Goal: Information Seeking & Learning: Learn about a topic

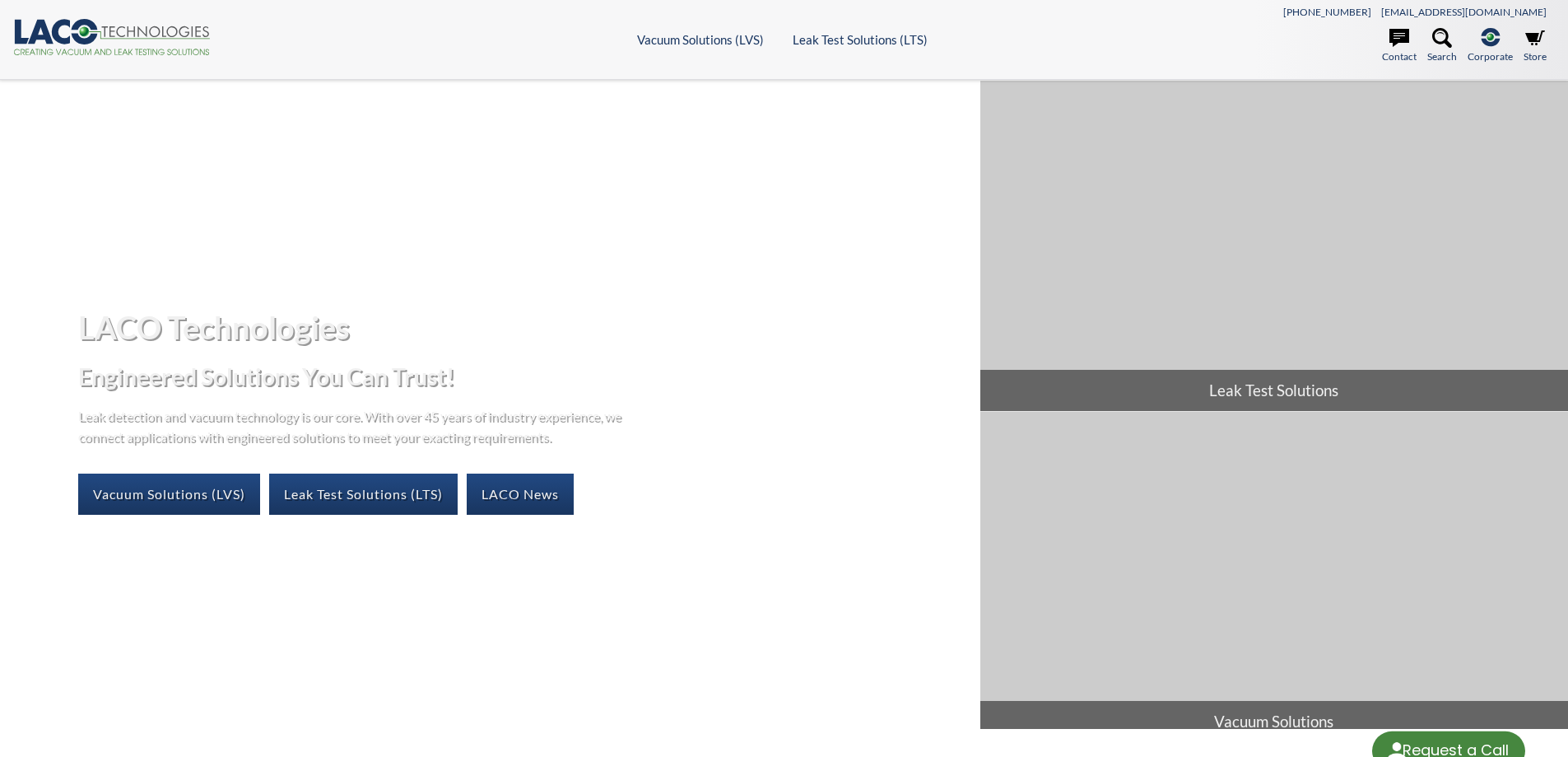
select select "Language Translate Widget"
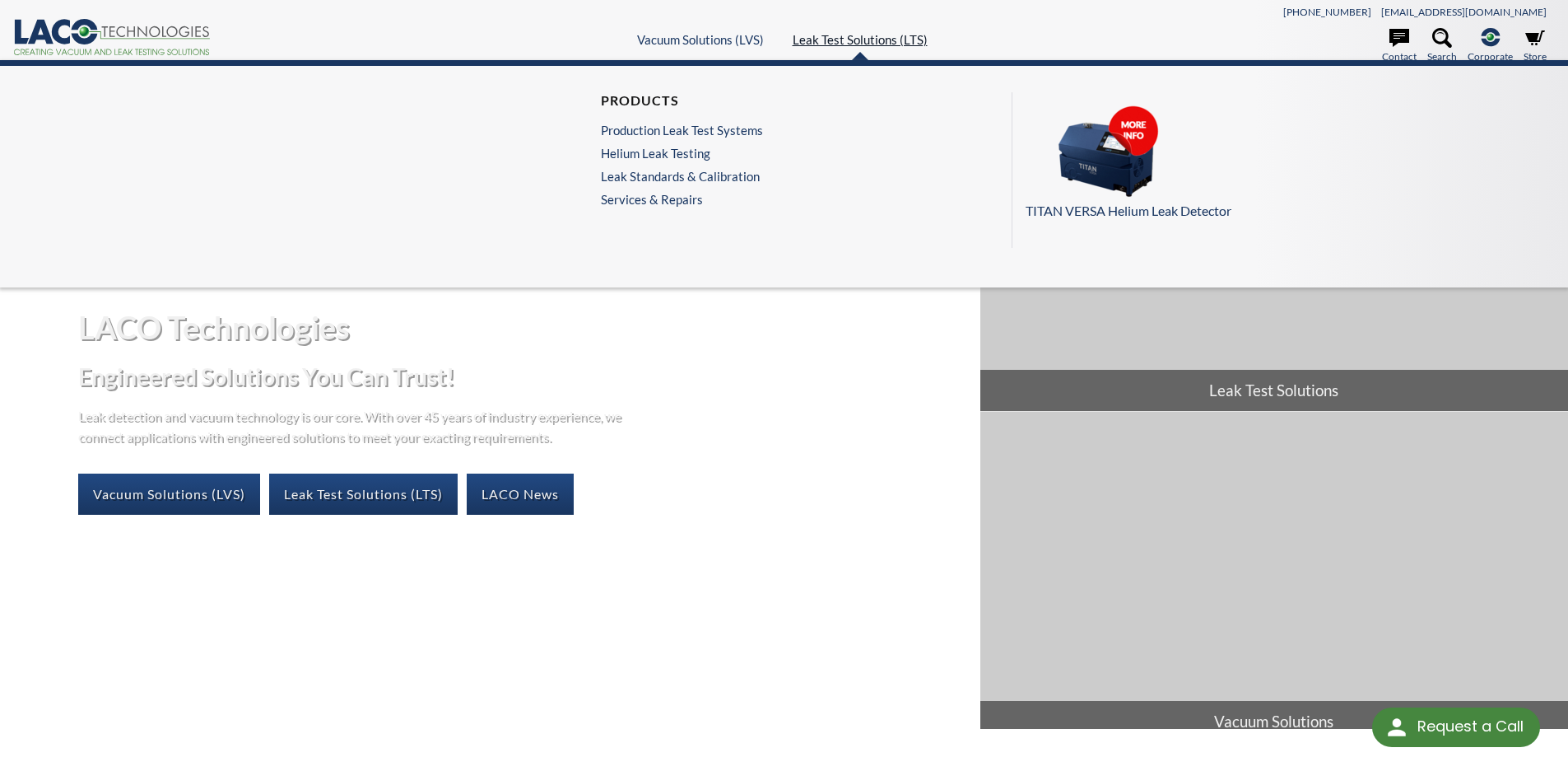
click at [865, 46] on link "Leak Test Solutions (LTS)" at bounding box center [860, 39] width 135 height 15
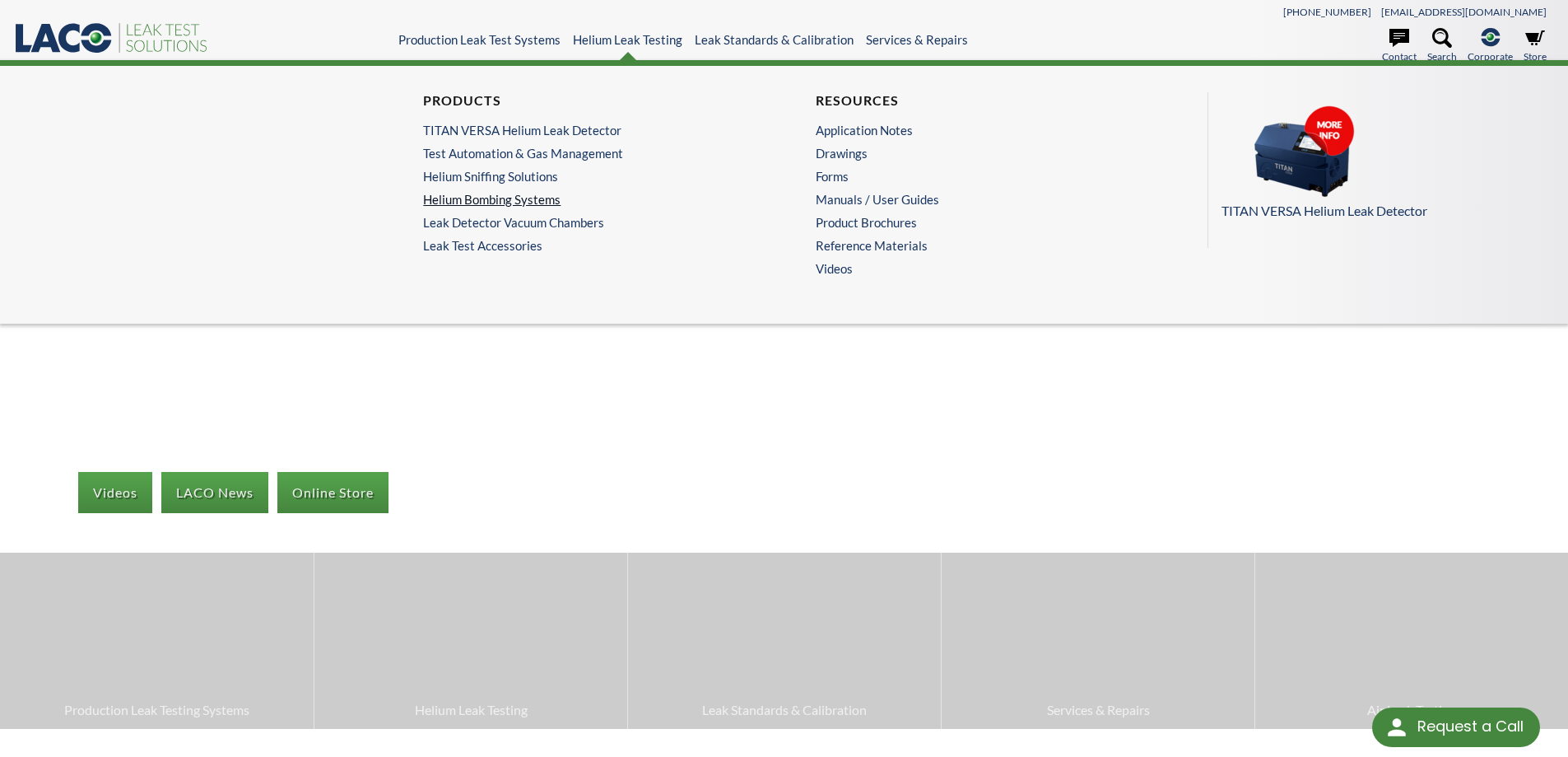
click at [537, 195] on link "Helium Bombing Systems" at bounding box center [583, 199] width 321 height 15
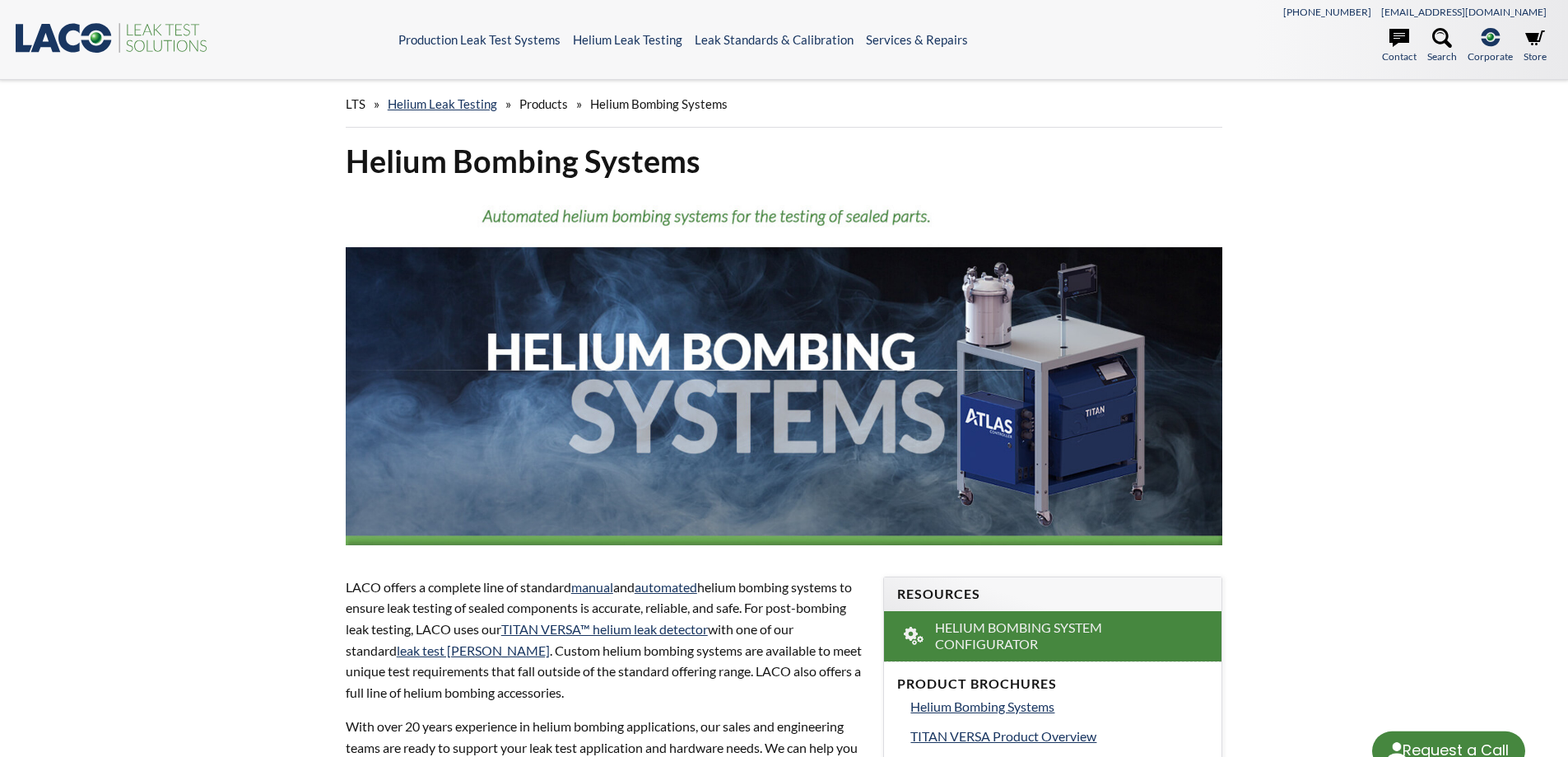
select select "Language Translate Widget"
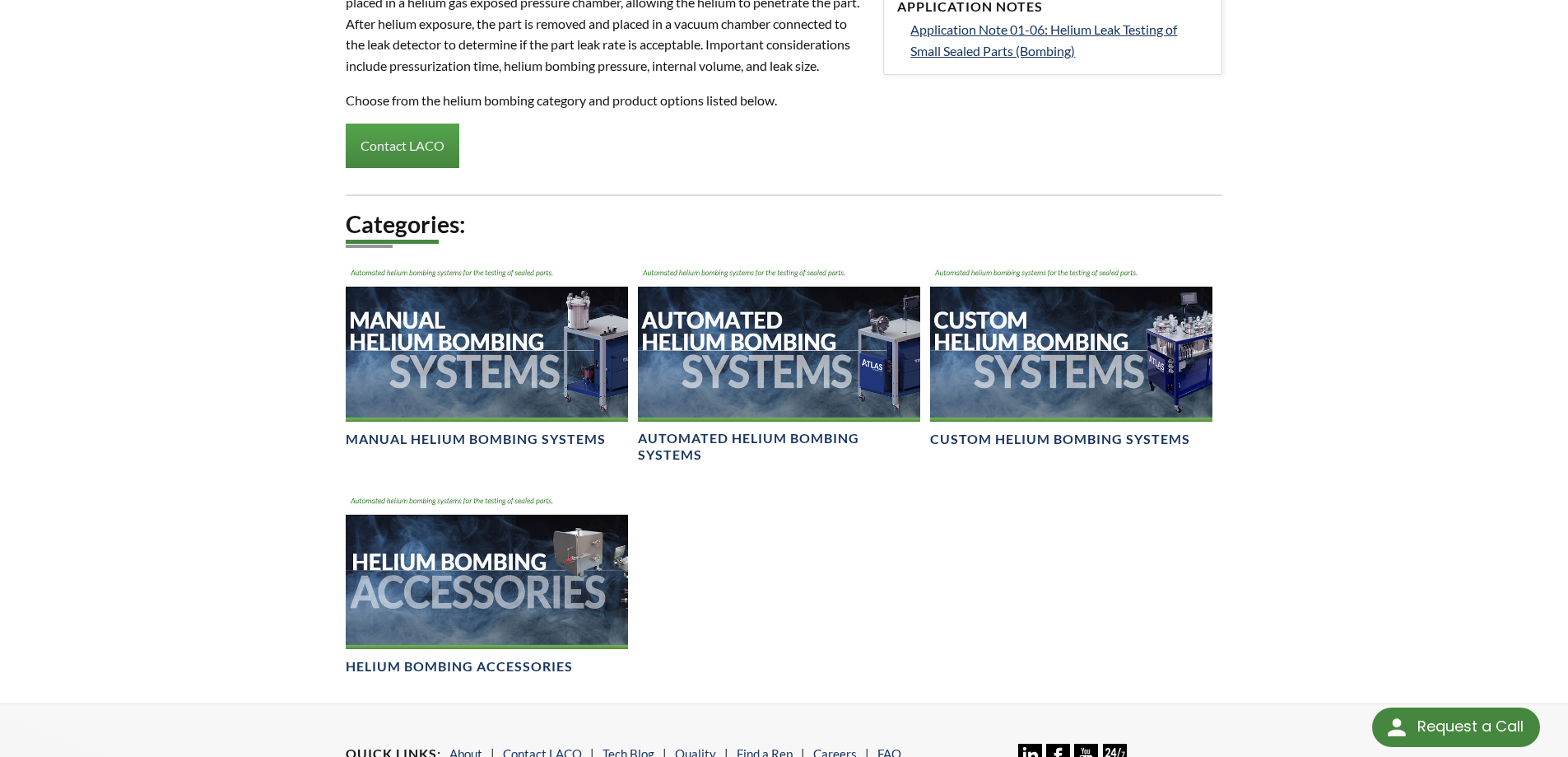
scroll to position [988, 0]
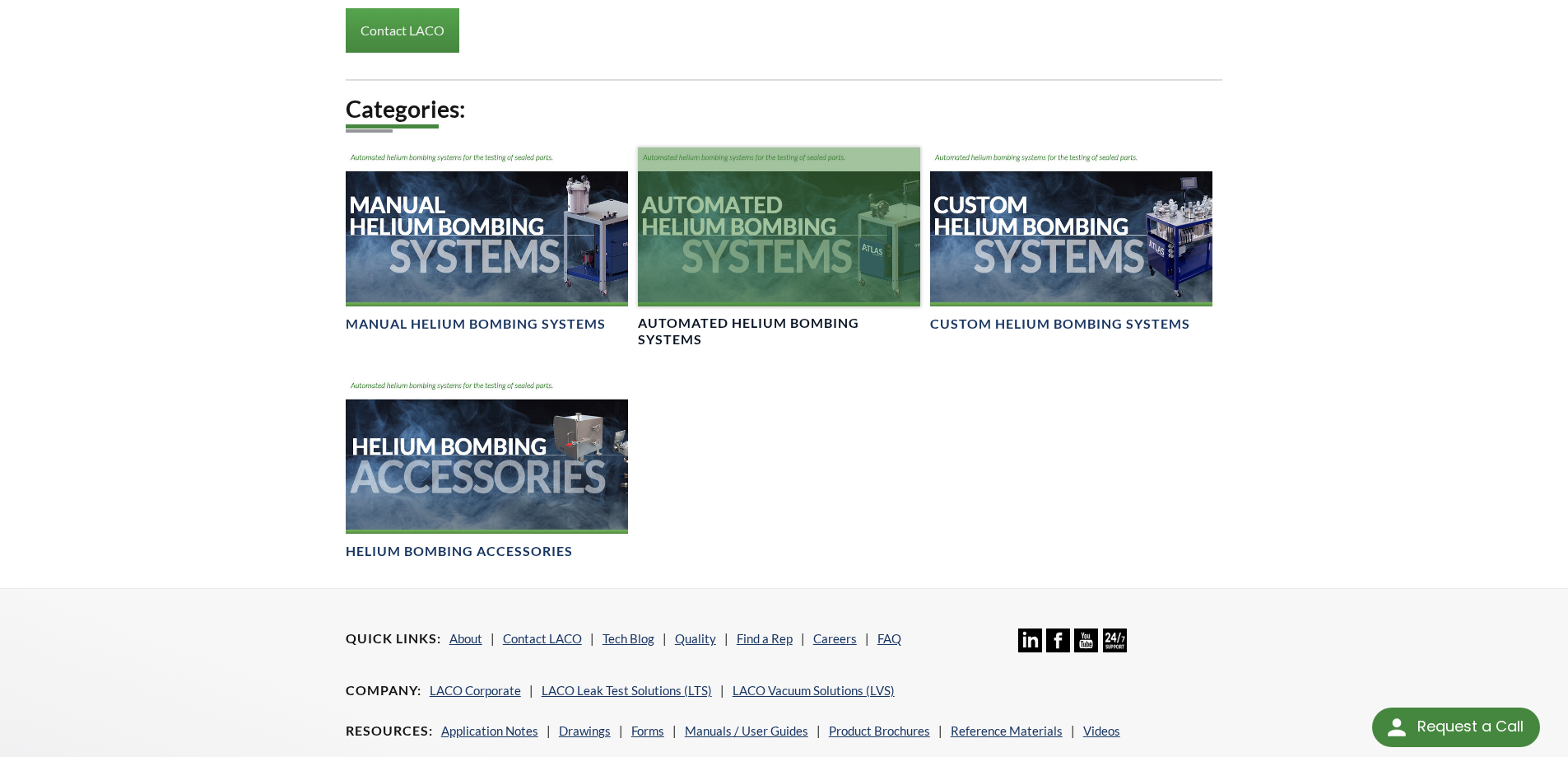
click at [722, 282] on div at bounding box center [779, 227] width 282 height 159
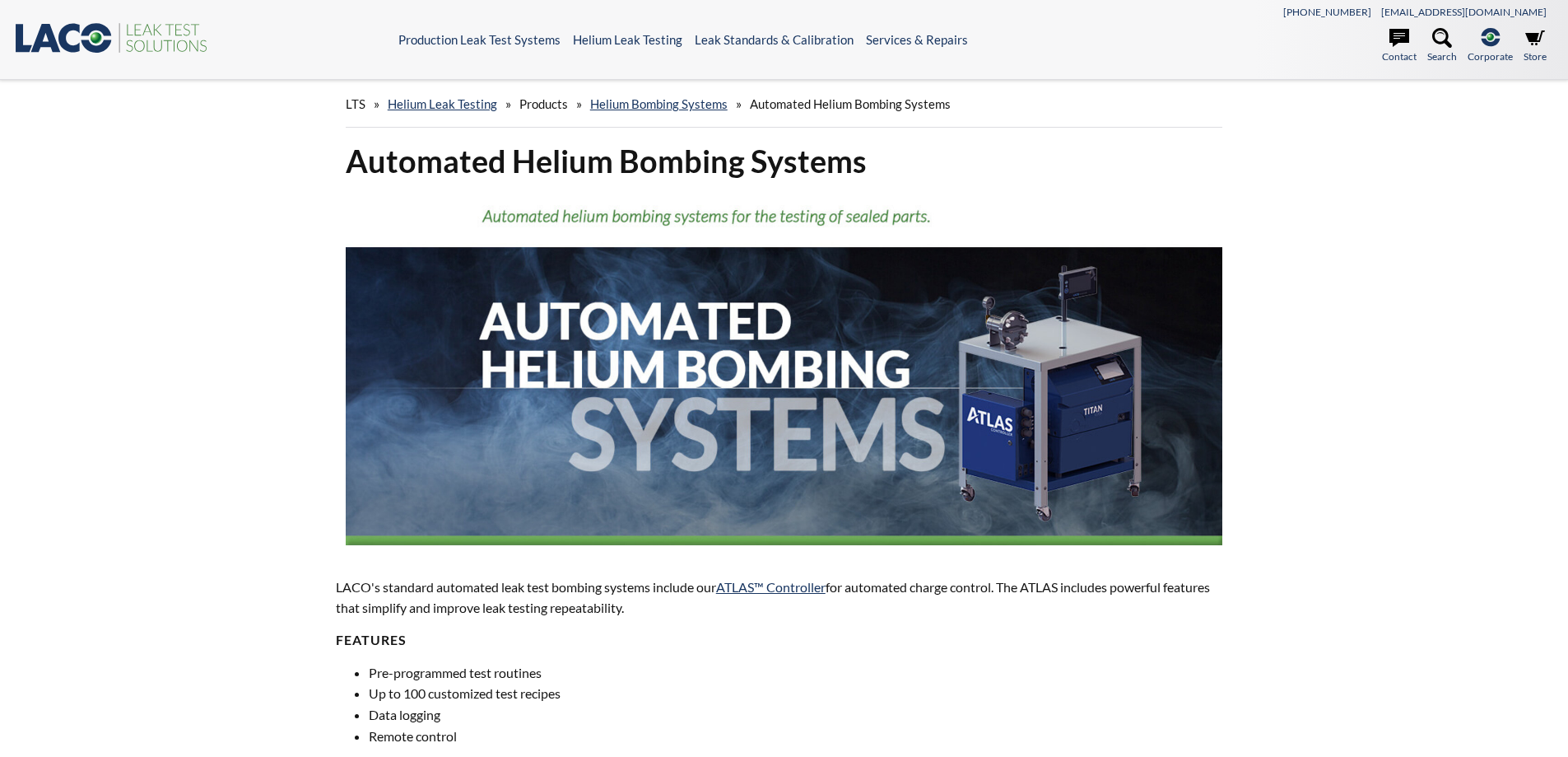
select select "Language Translate Widget"
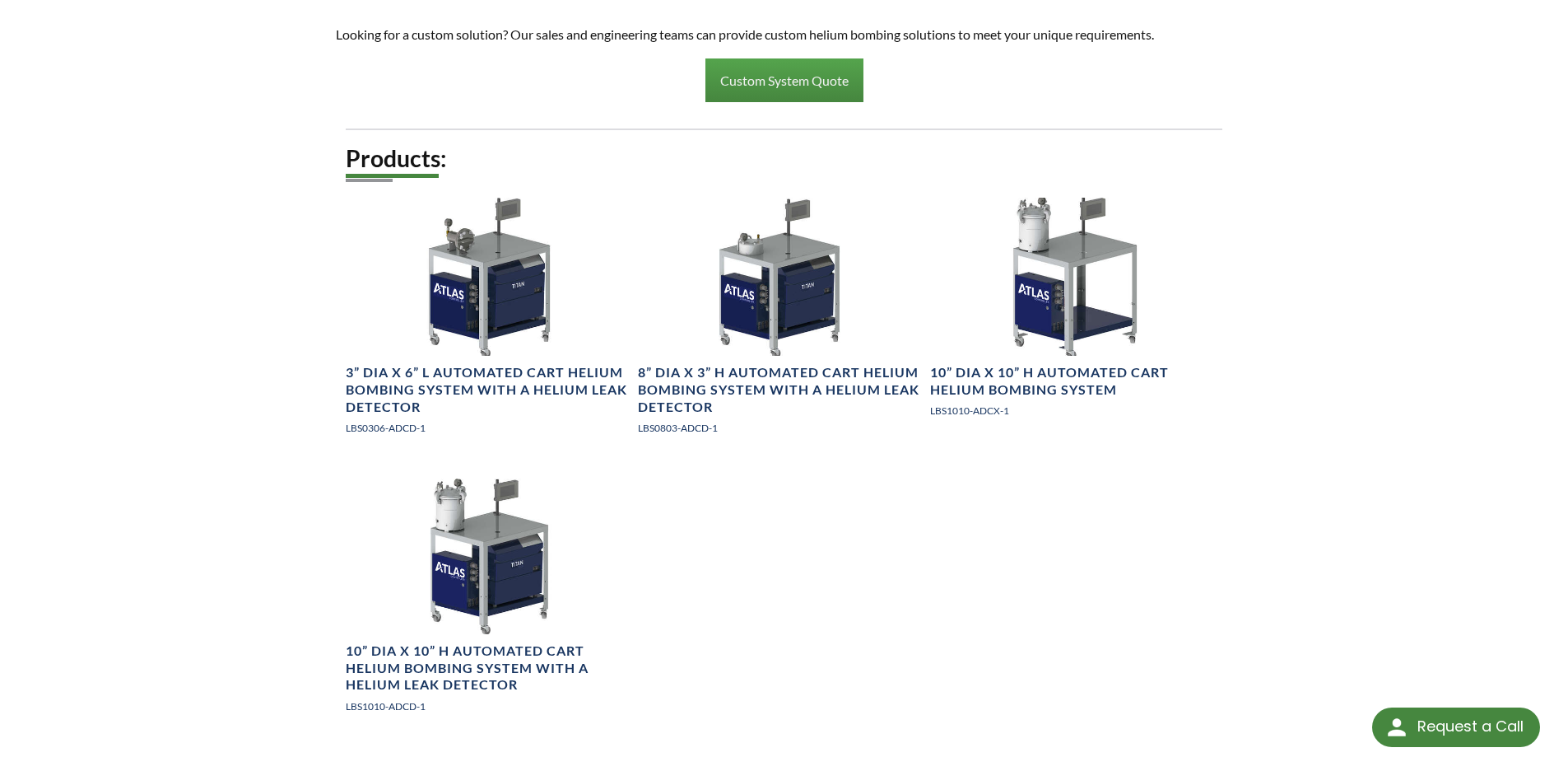
scroll to position [1976, 0]
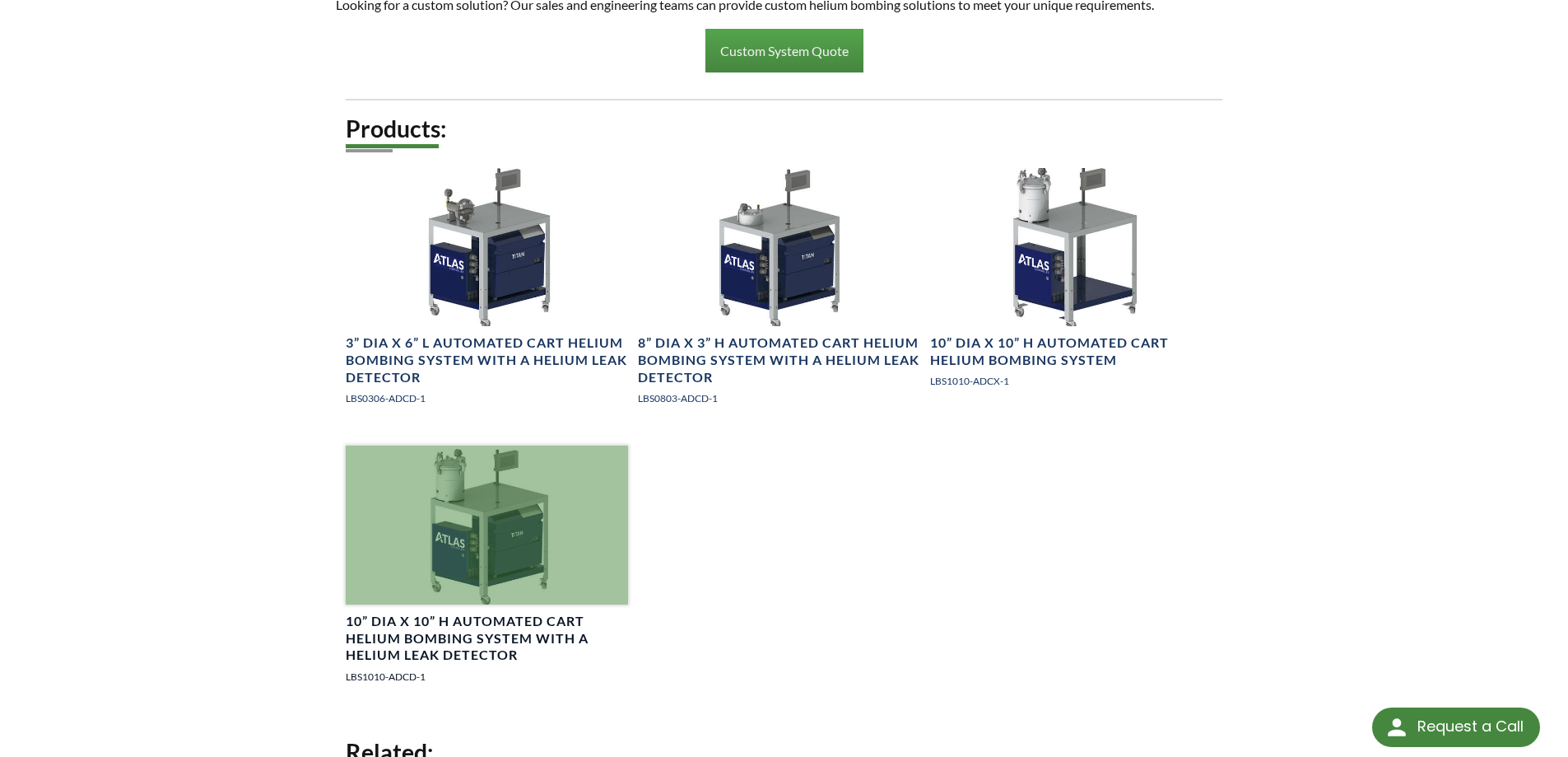
click at [486, 634] on h4 "10” DIA x 10” H Automated Cart Helium Bombing System with a Helium Leak Detector" at bounding box center [486, 638] width 282 height 51
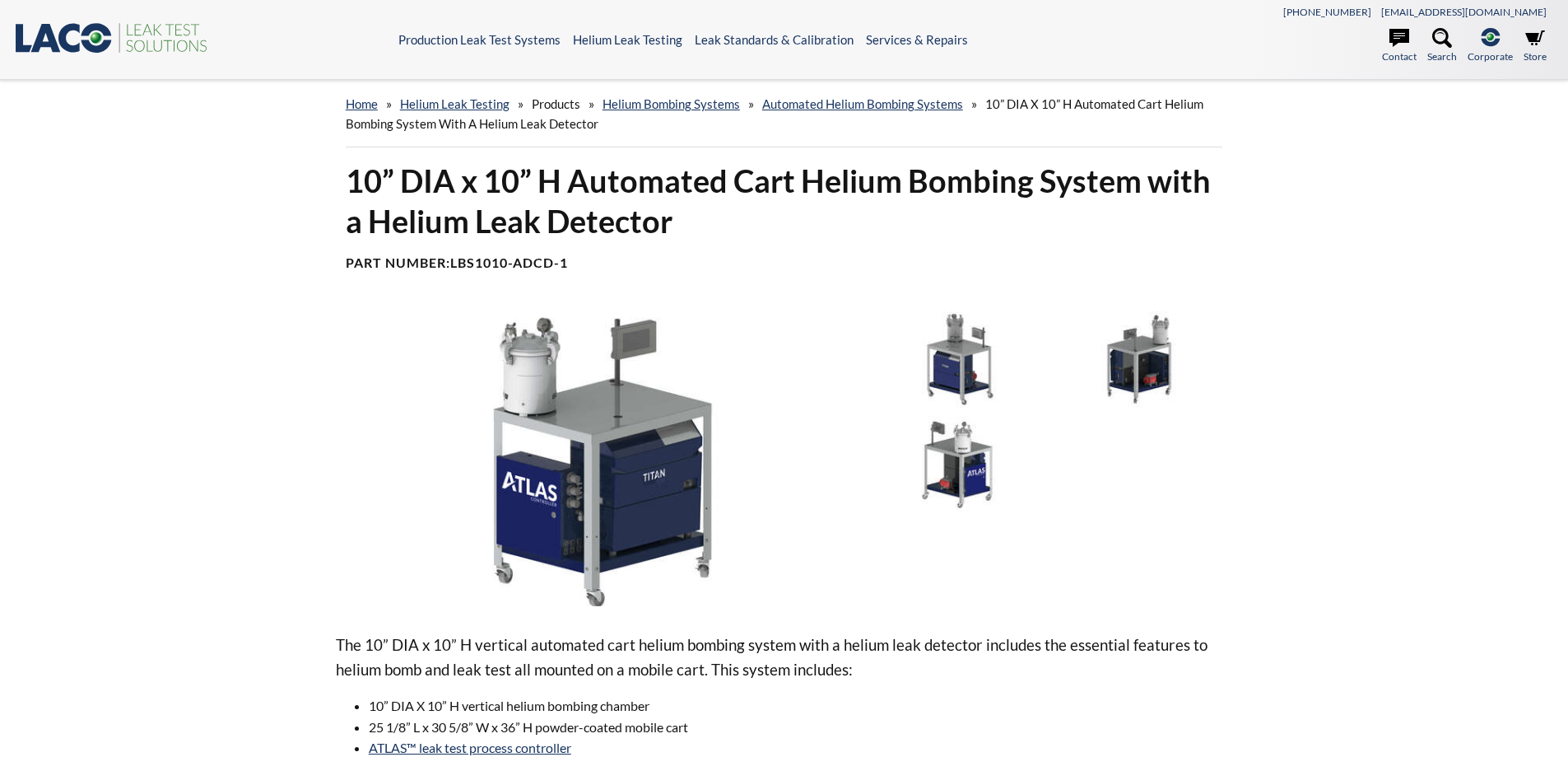
select select "Language Translate Widget"
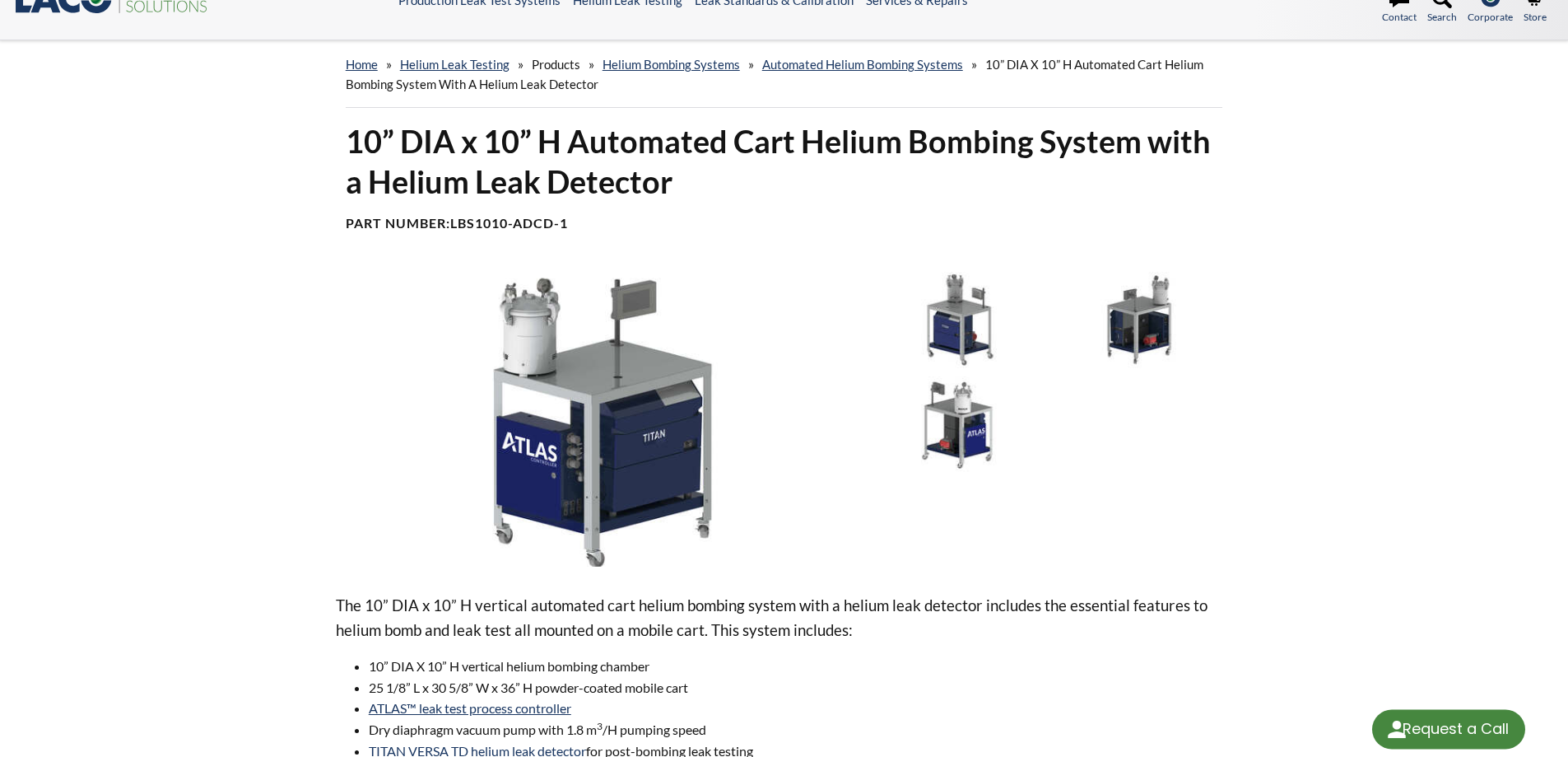
scroll to position [576, 0]
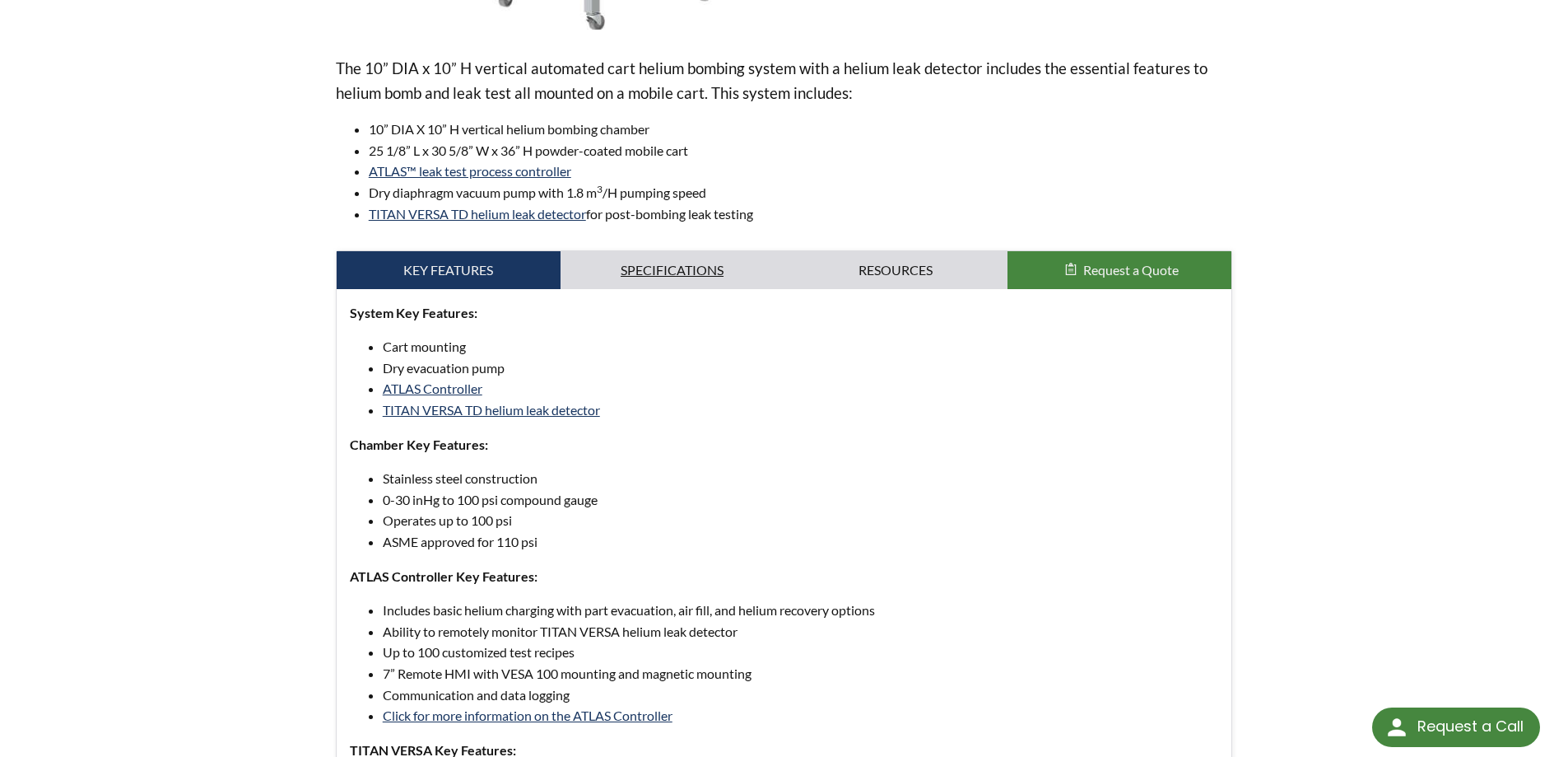
click at [710, 275] on link "Specifications" at bounding box center [672, 270] width 224 height 37
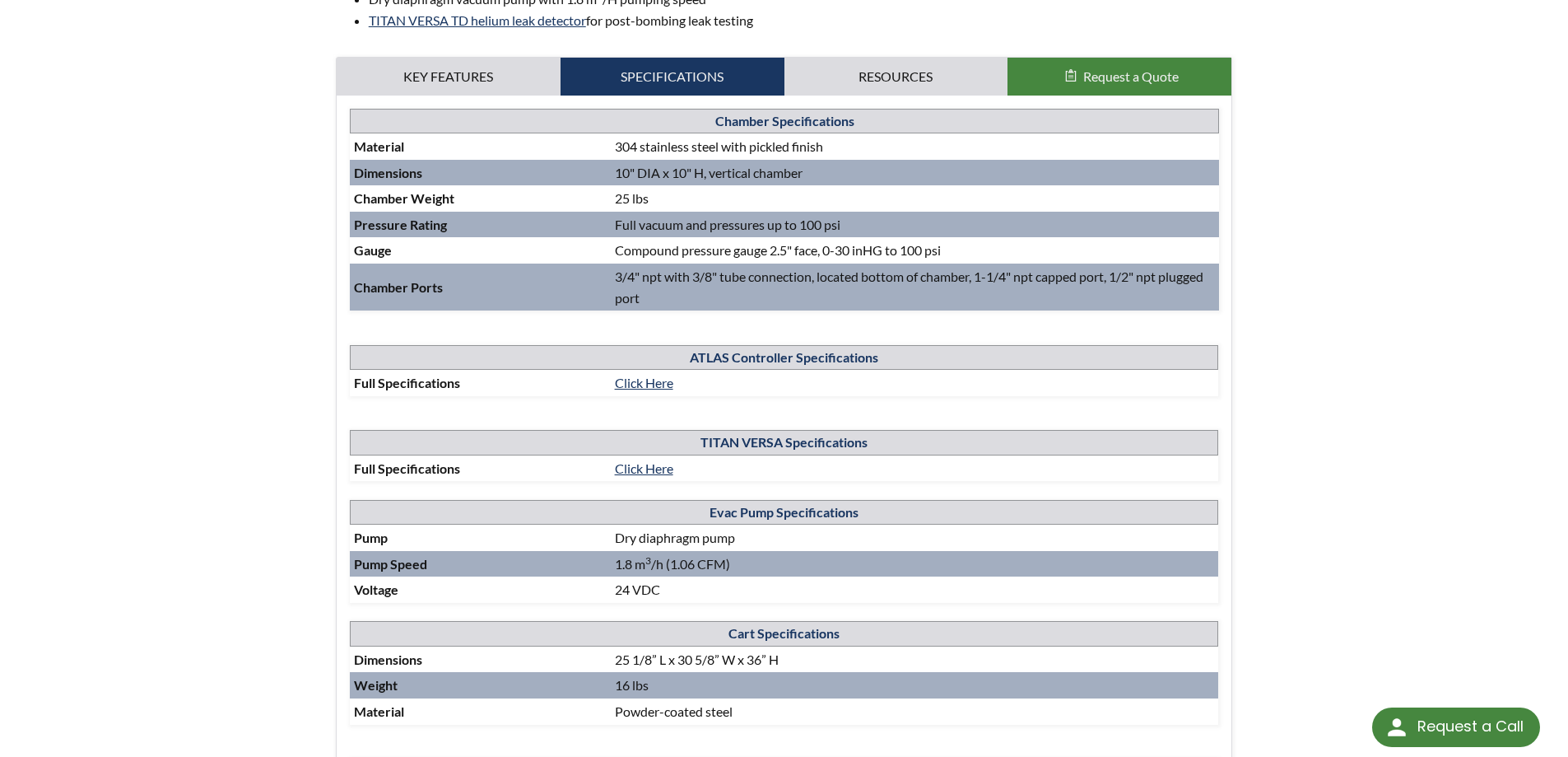
scroll to position [741, 0]
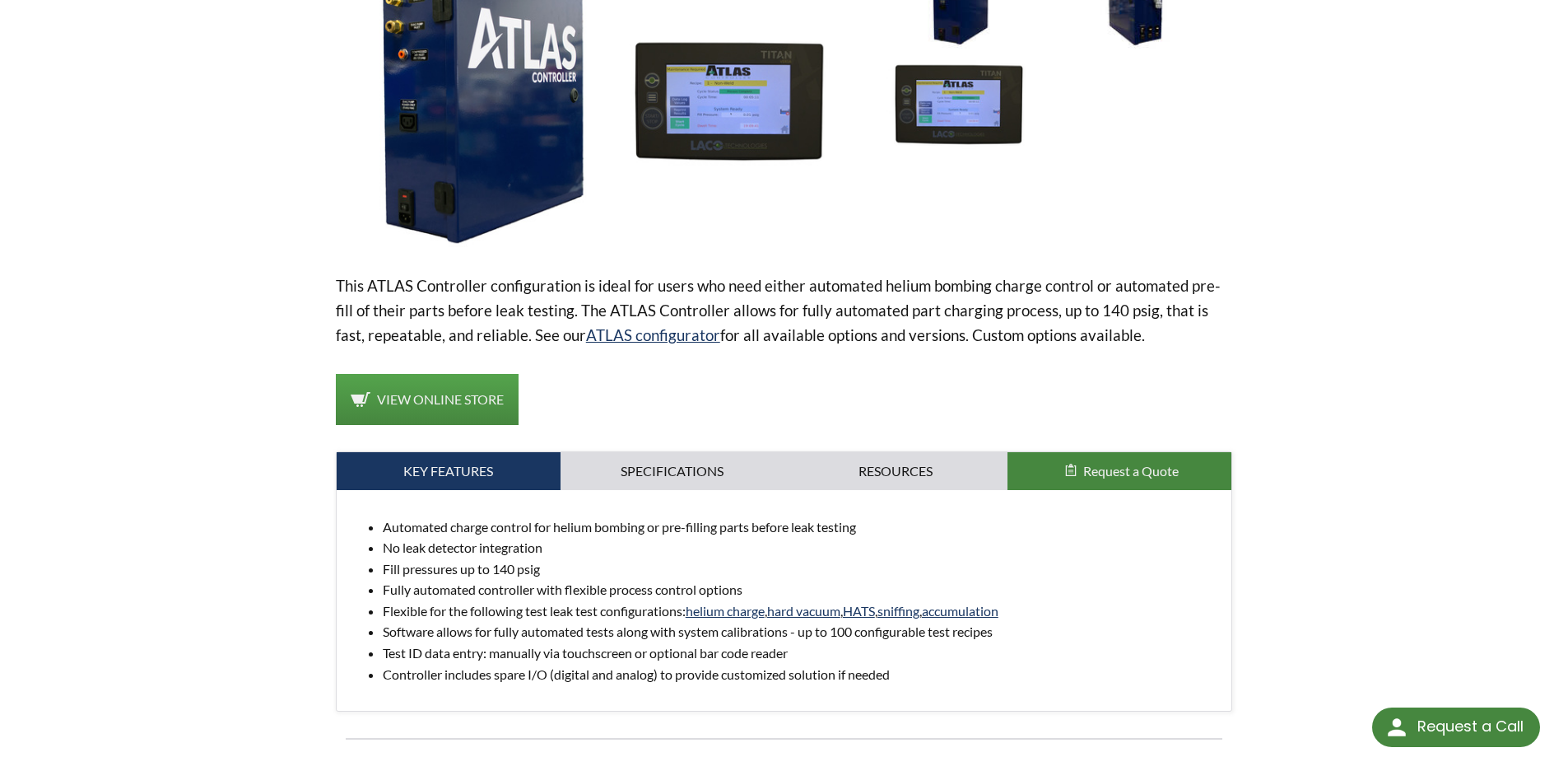
scroll to position [411, 0]
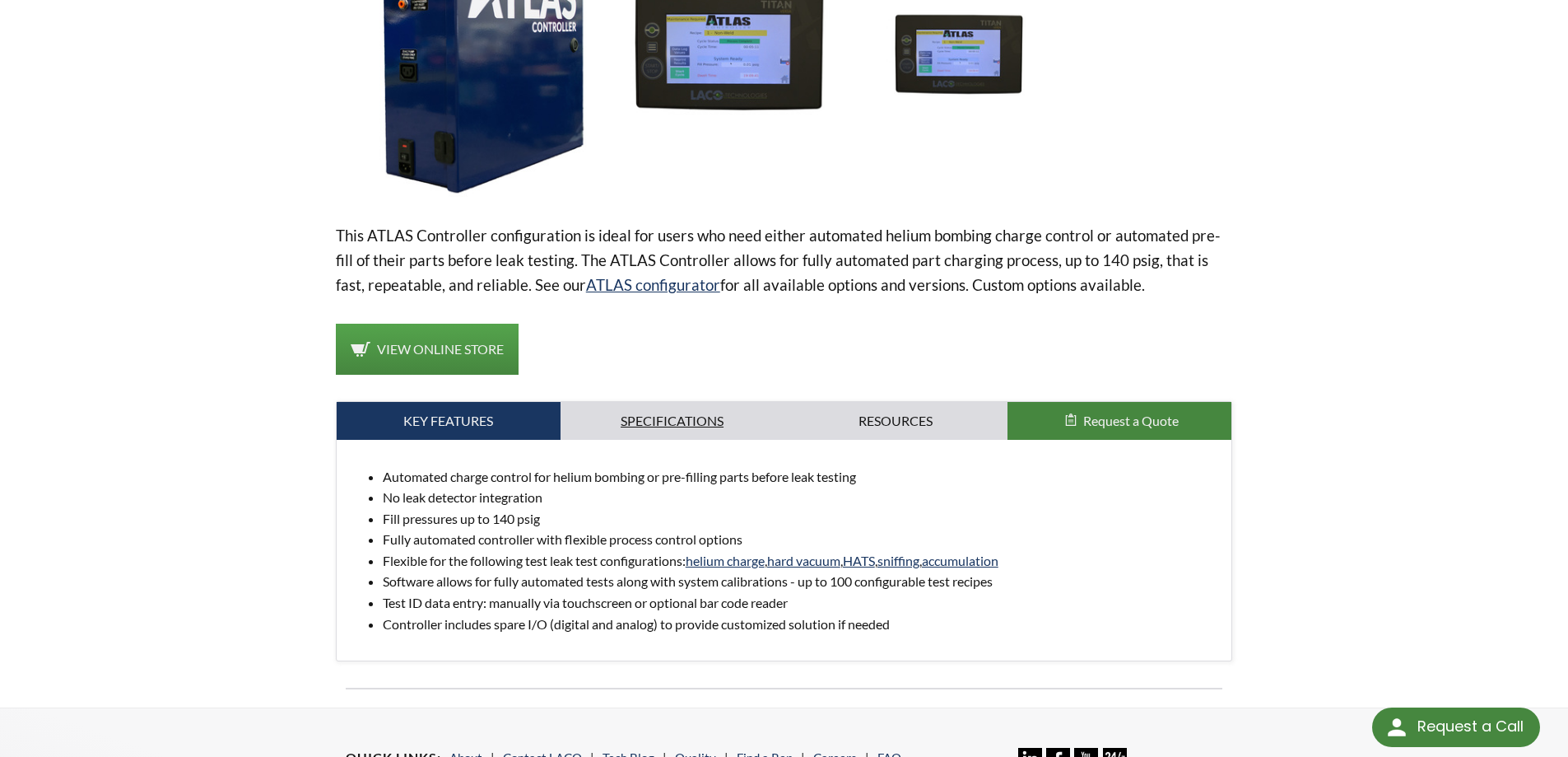
click at [703, 414] on link "Specifications" at bounding box center [672, 420] width 224 height 37
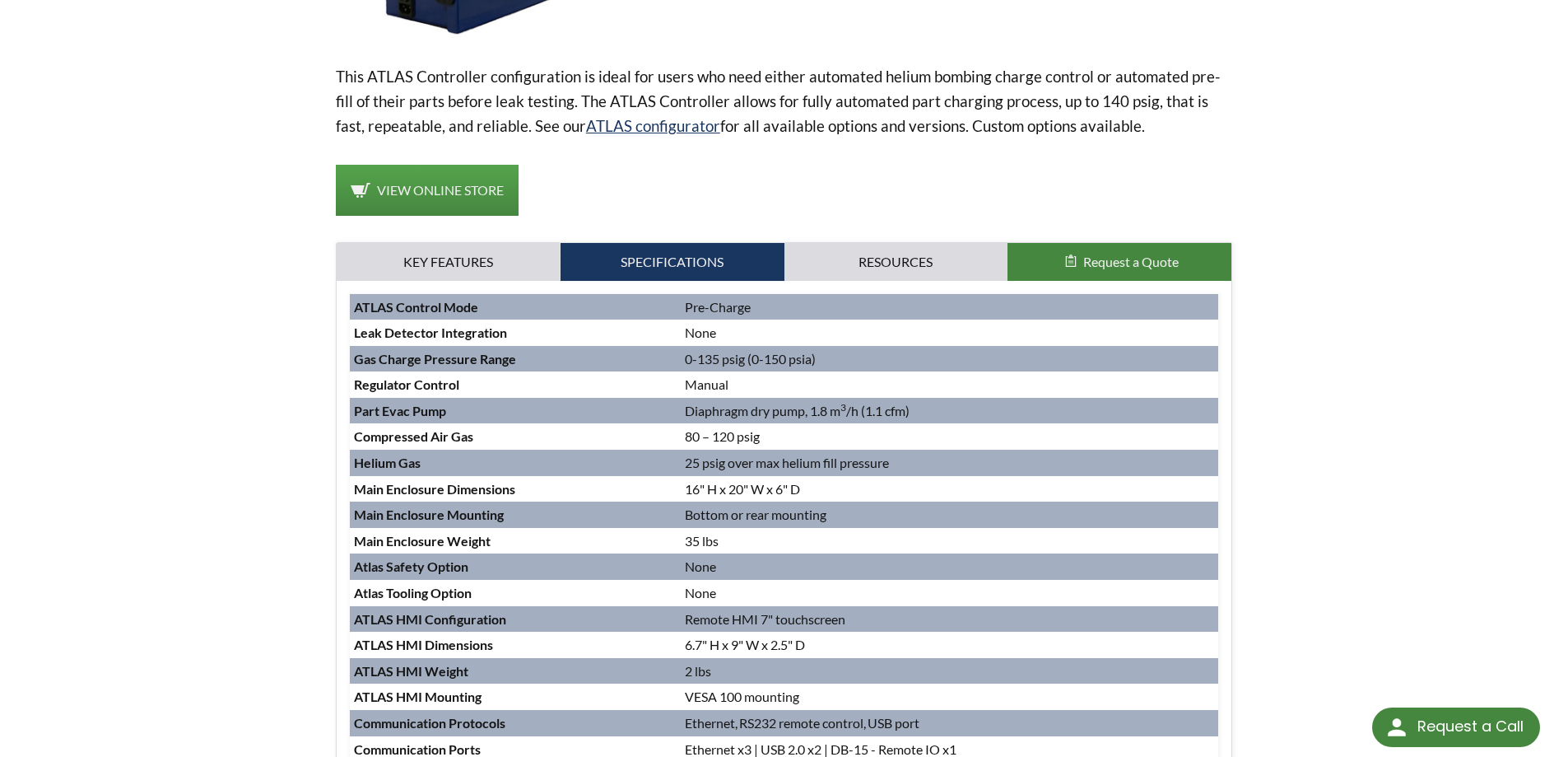
scroll to position [576, 0]
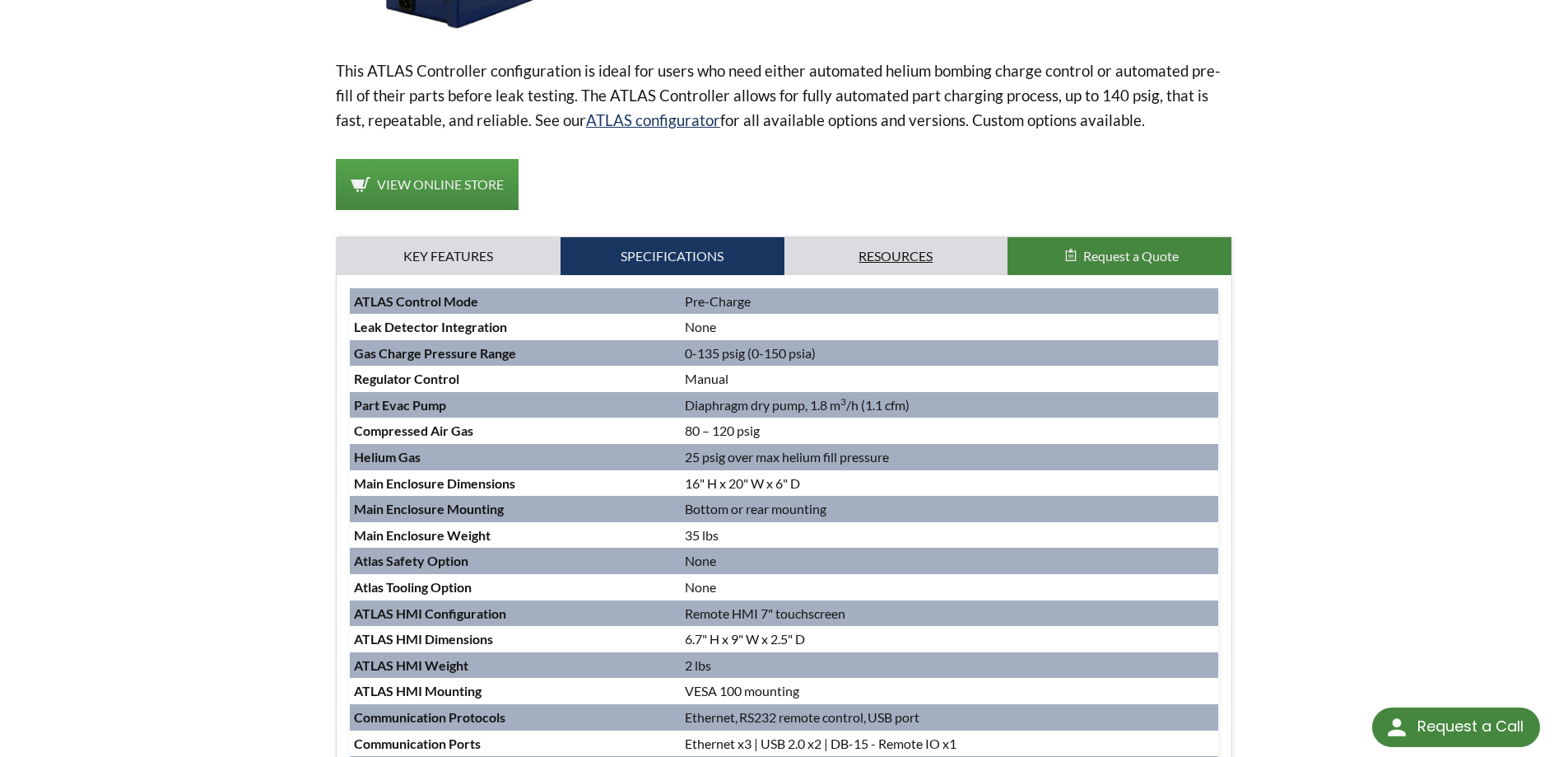
click at [874, 256] on link "Resources" at bounding box center [895, 255] width 224 height 37
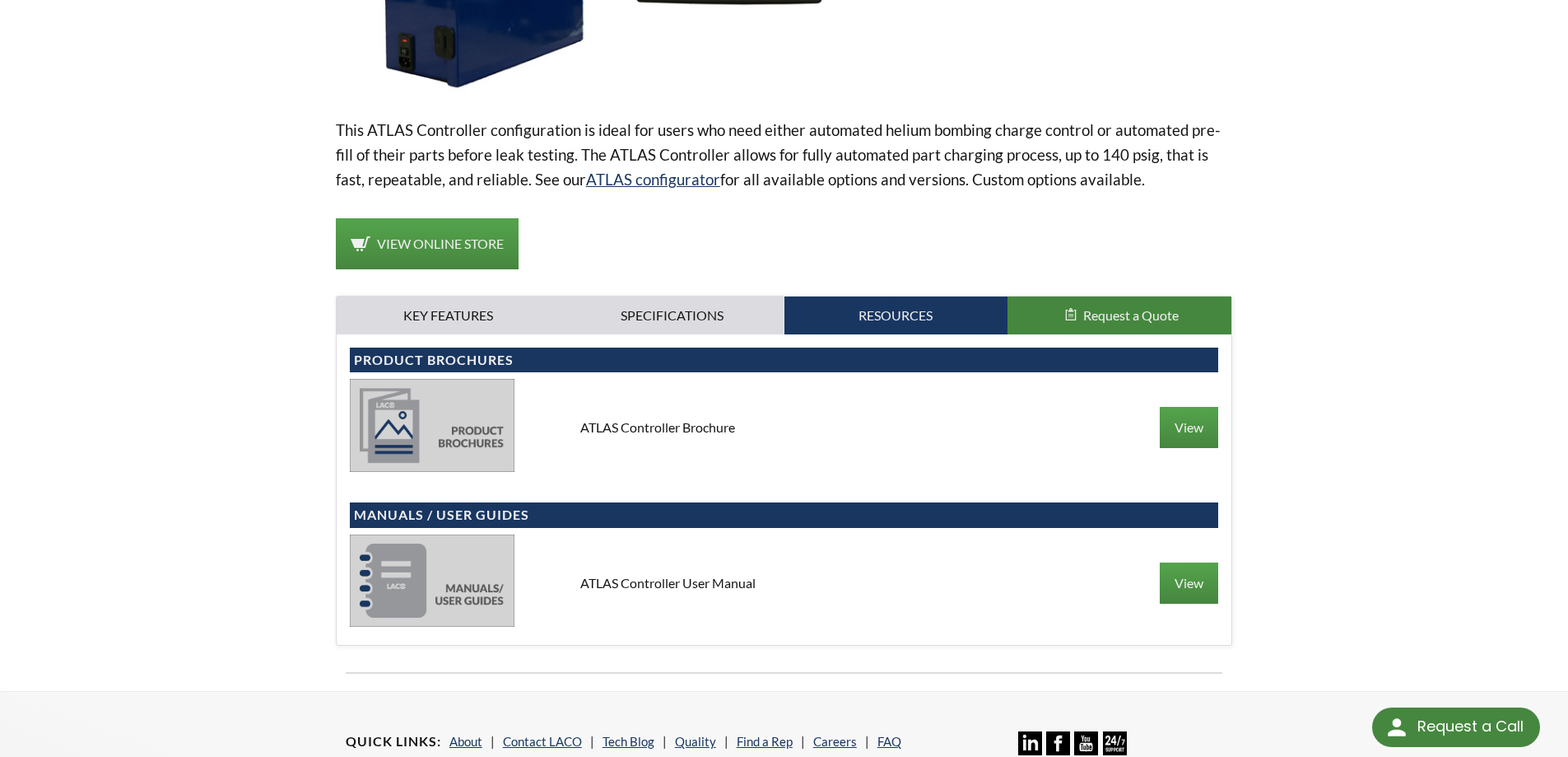
scroll to position [165, 0]
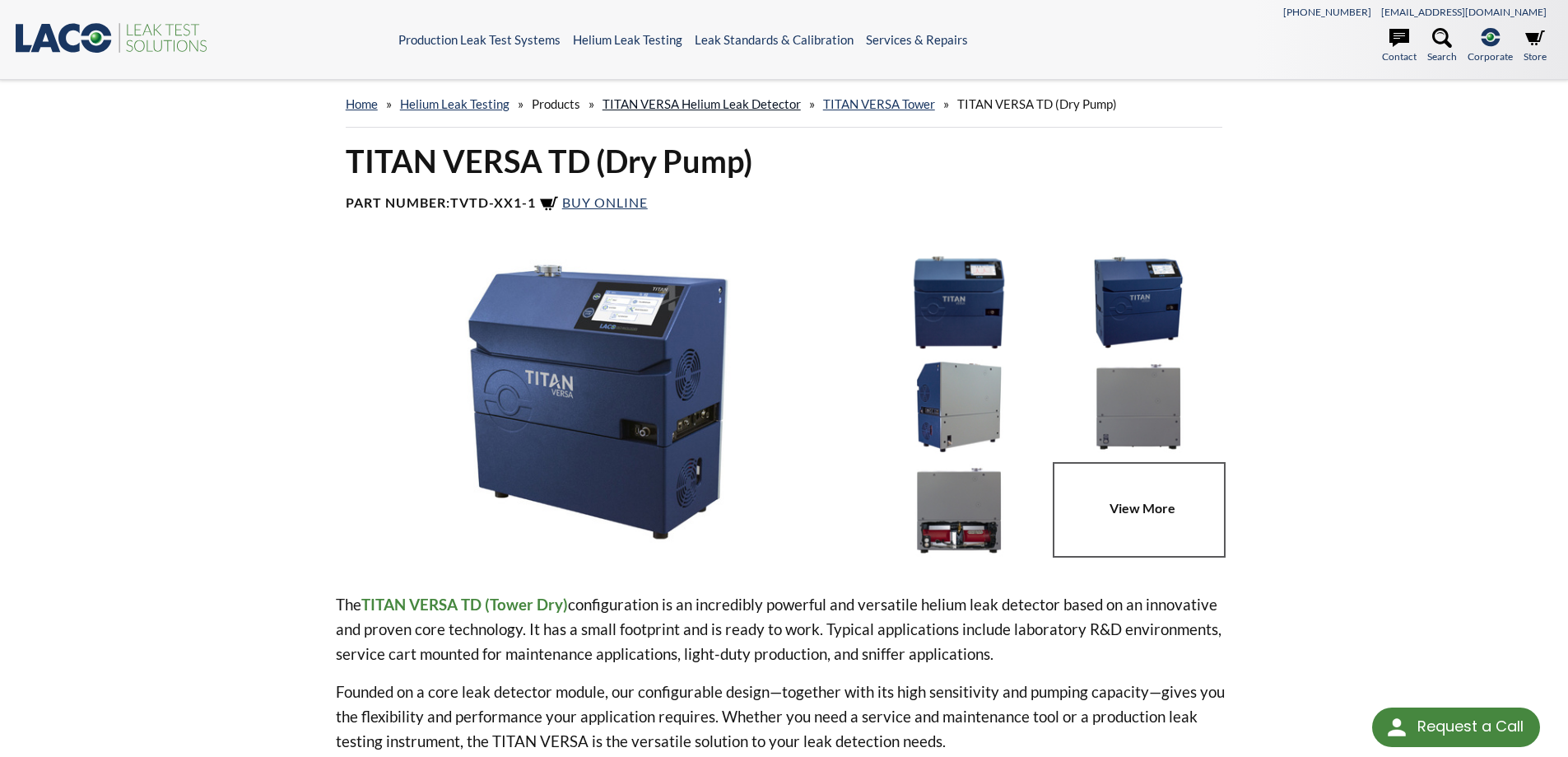
click at [771, 105] on link "TITAN VERSA Helium Leak Detector" at bounding box center [701, 103] width 198 height 15
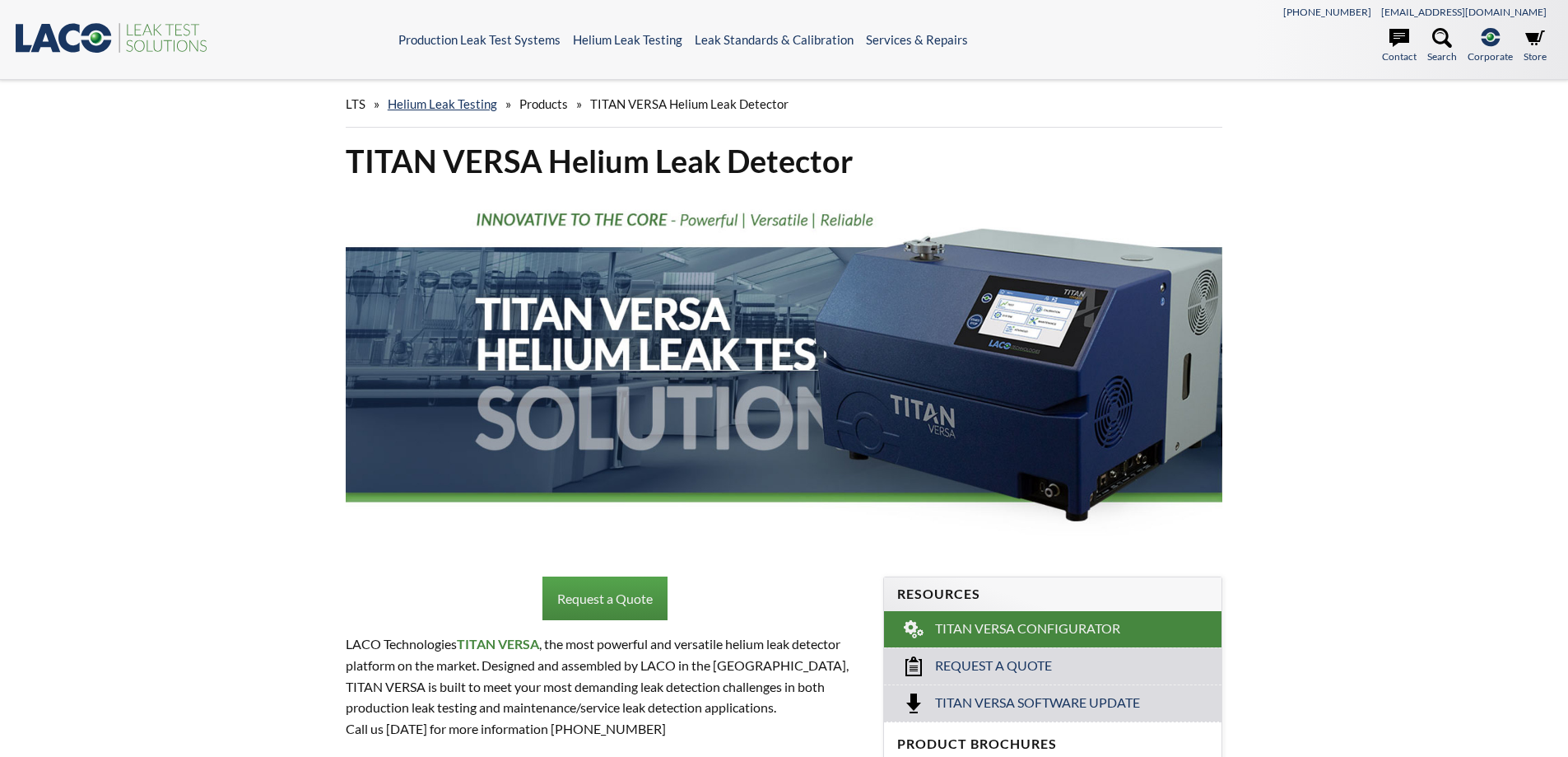
select select "Language Translate Widget"
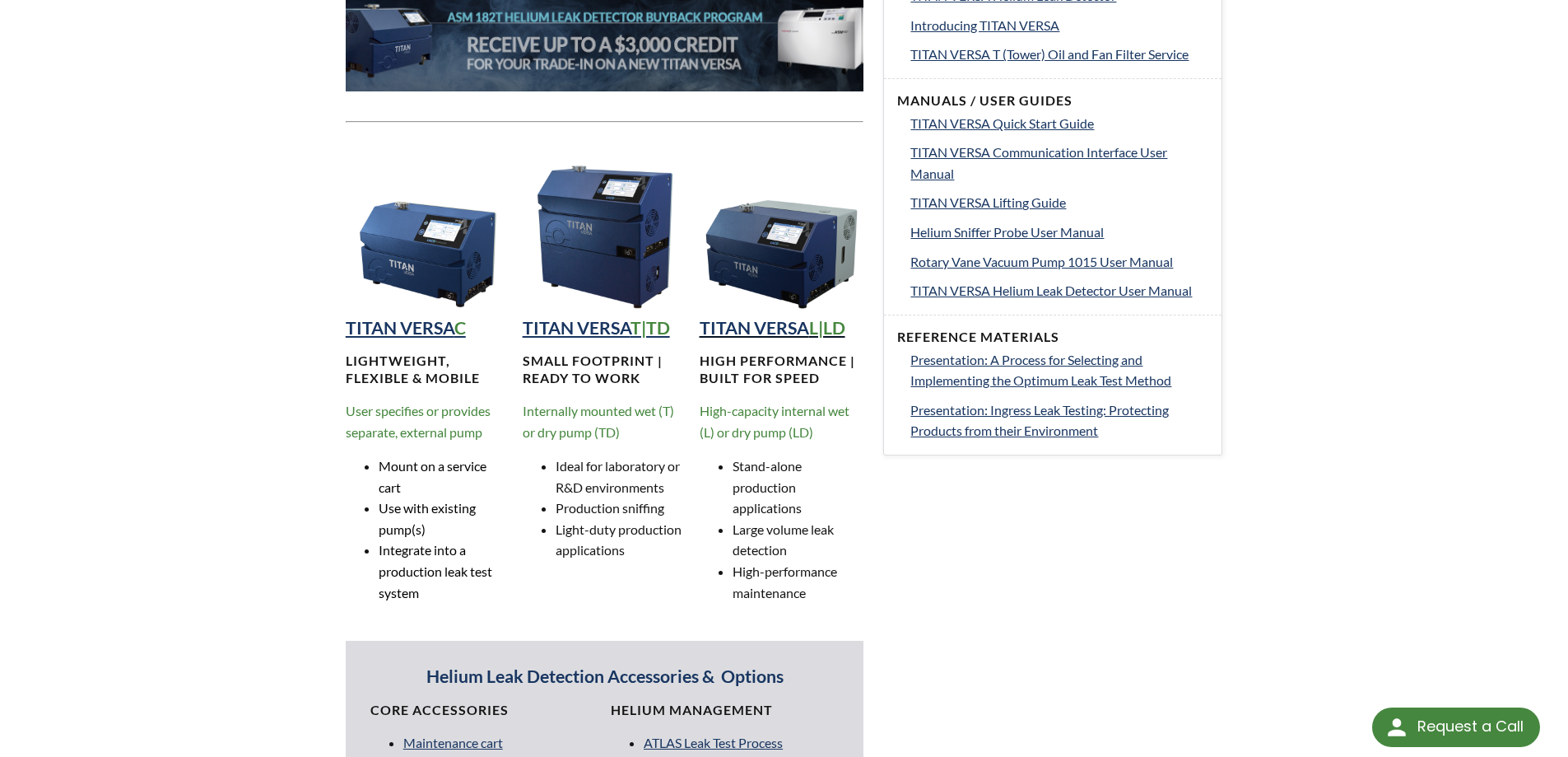
scroll to position [906, 0]
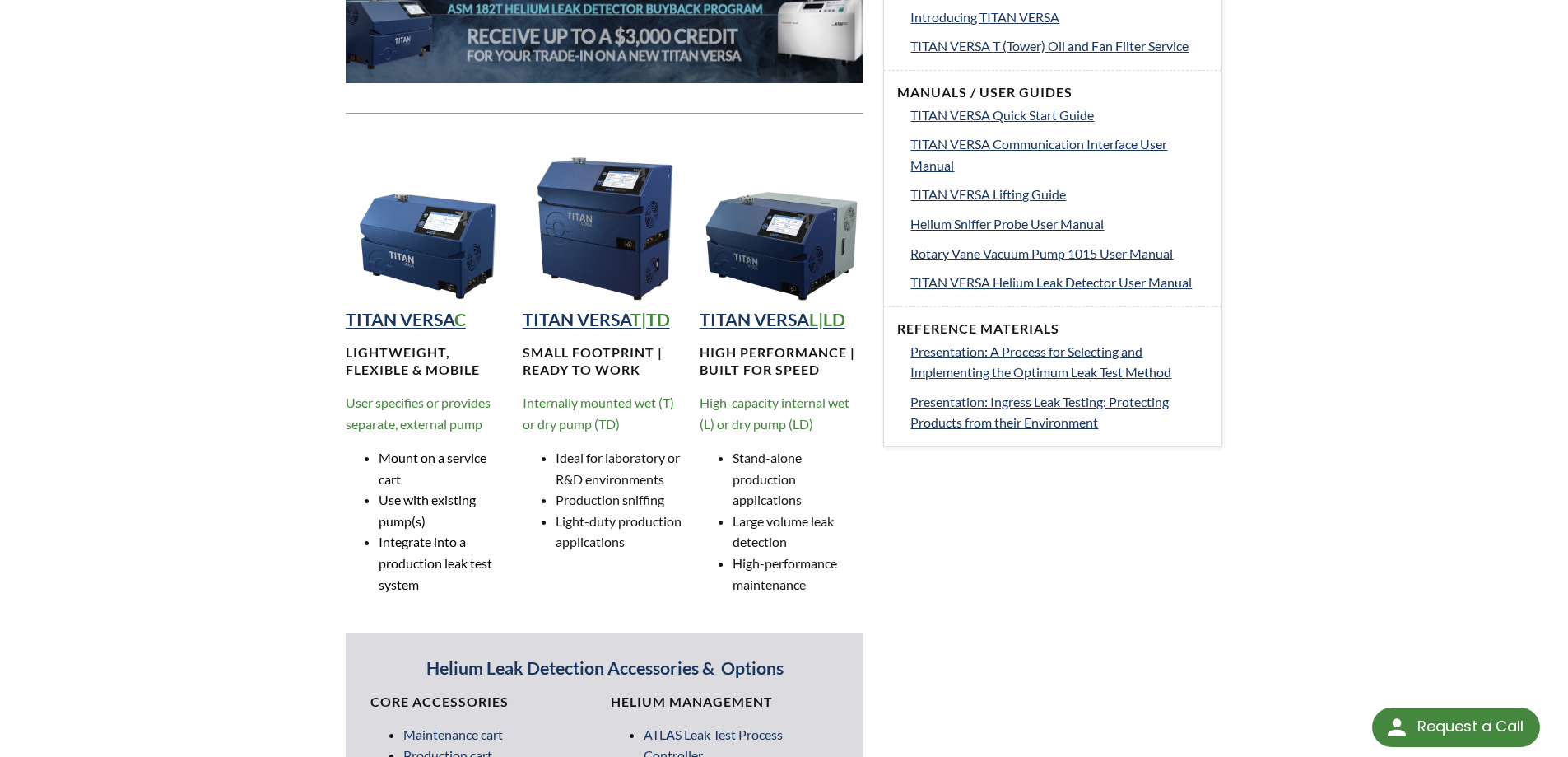
click at [775, 264] on img at bounding box center [781, 221] width 164 height 165
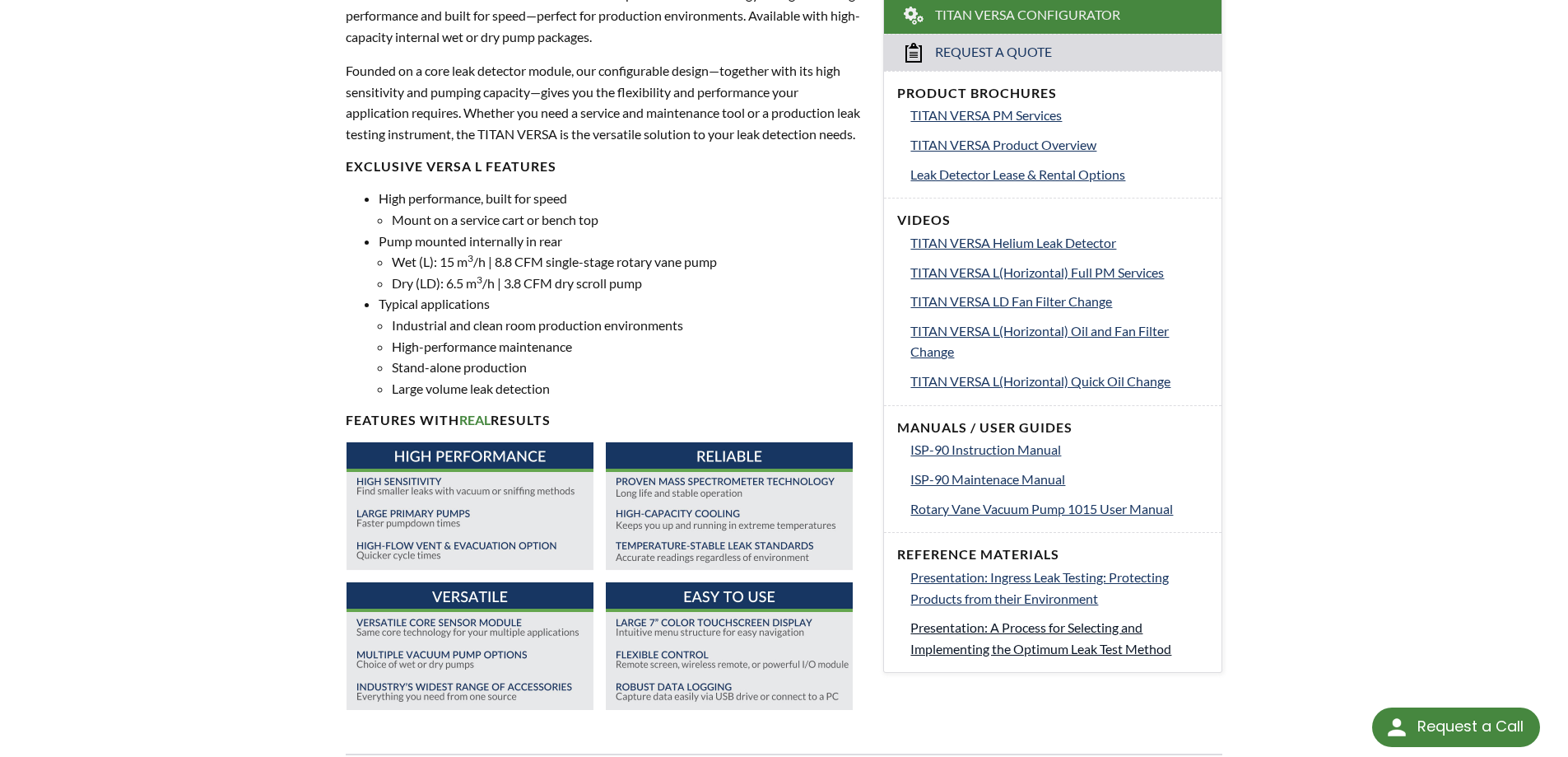
scroll to position [658, 0]
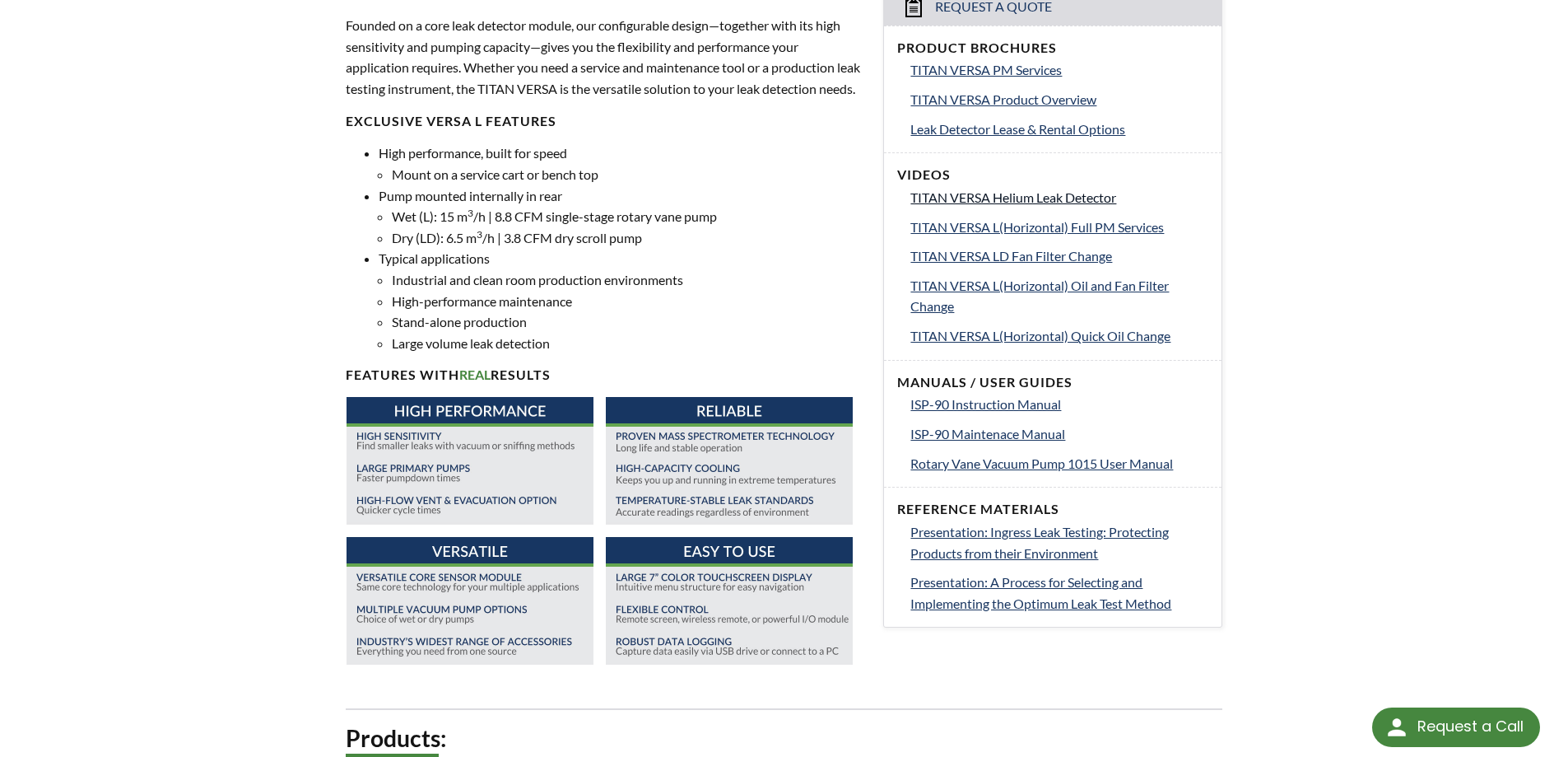
click at [1046, 192] on span "TITAN VERSA Helium Leak Detector" at bounding box center [1012, 197] width 206 height 16
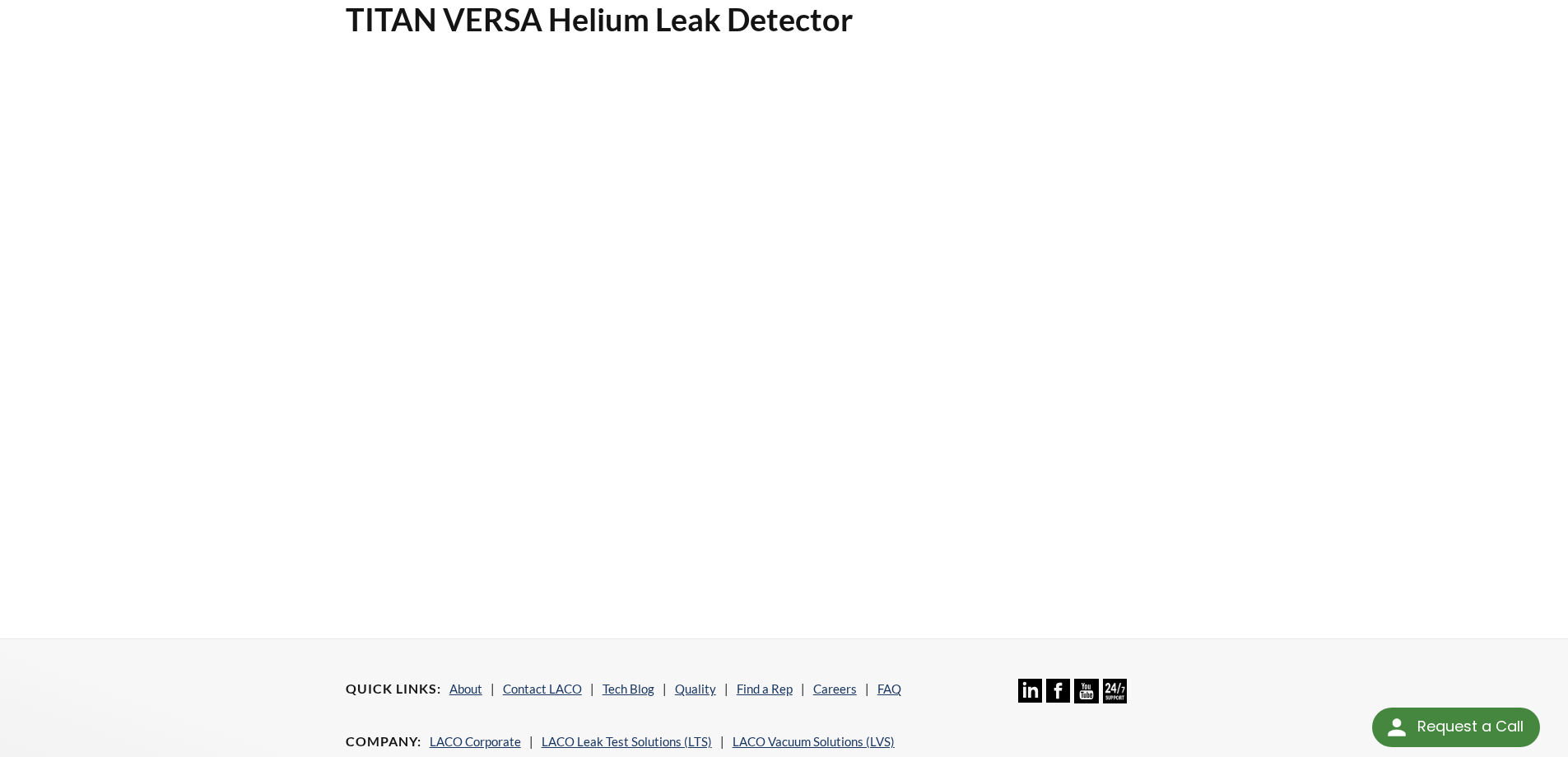
scroll to position [165, 0]
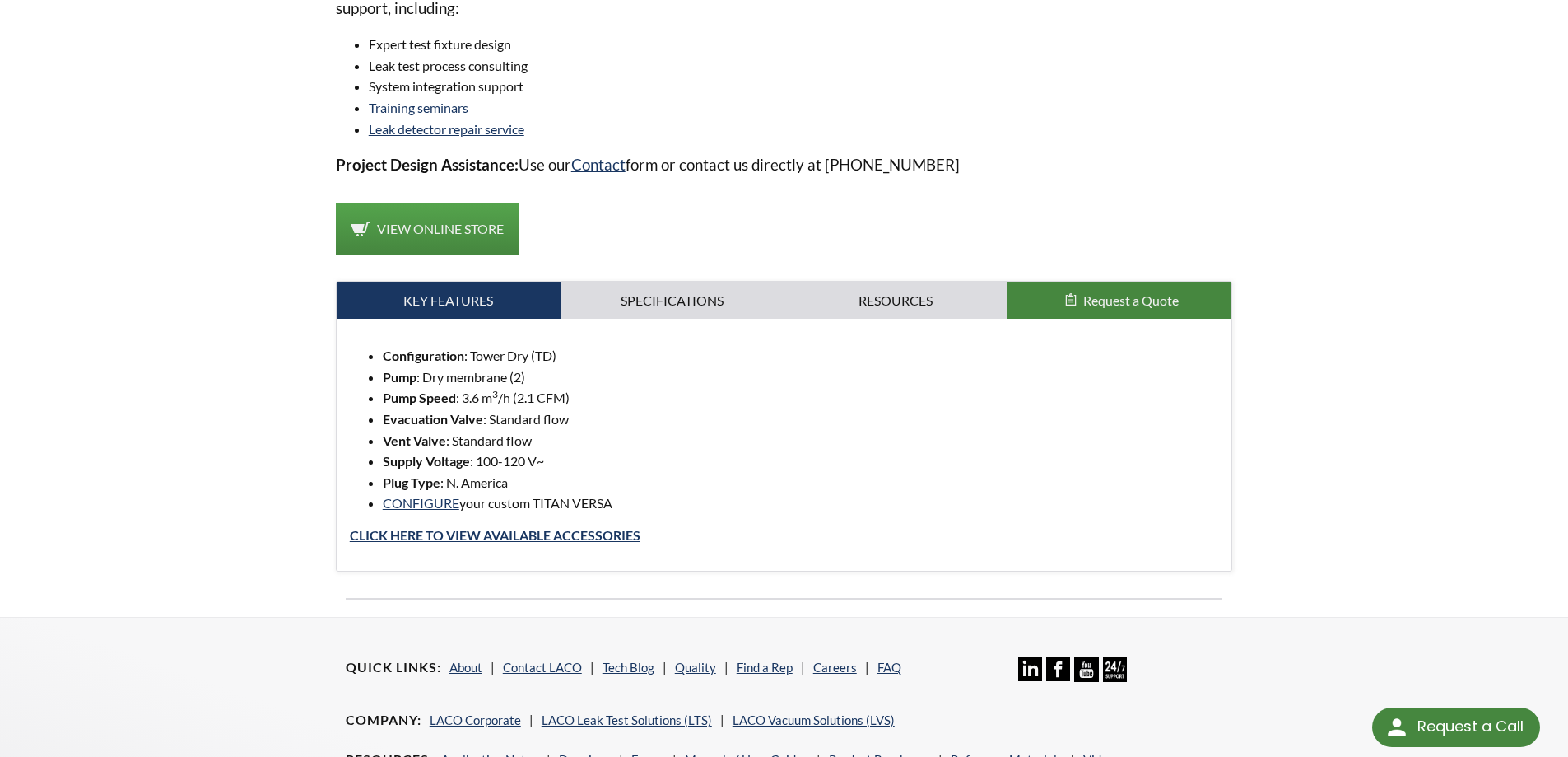
scroll to position [1317, 0]
click at [897, 315] on link "Resources" at bounding box center [895, 299] width 224 height 37
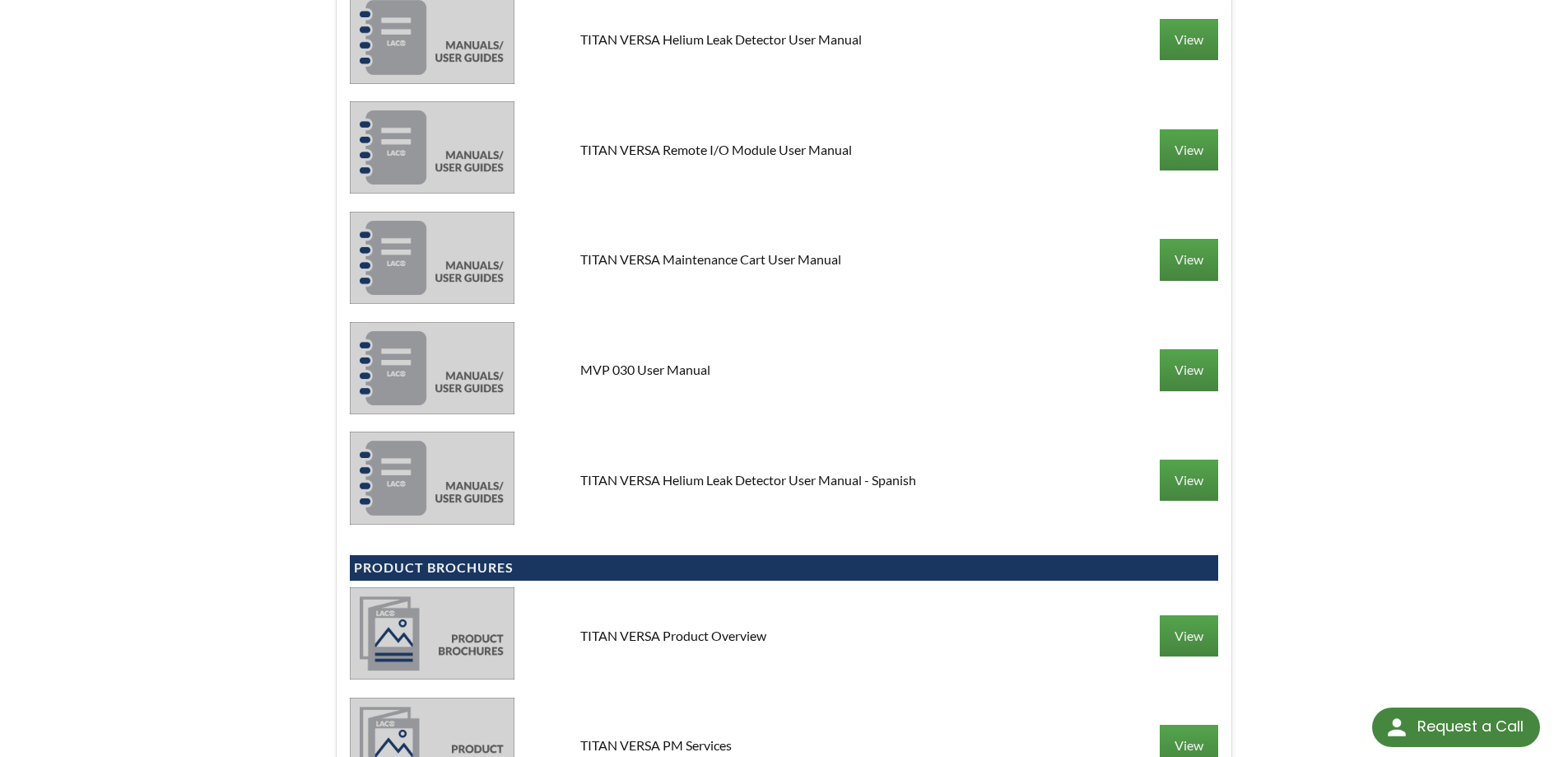
scroll to position [2223, 0]
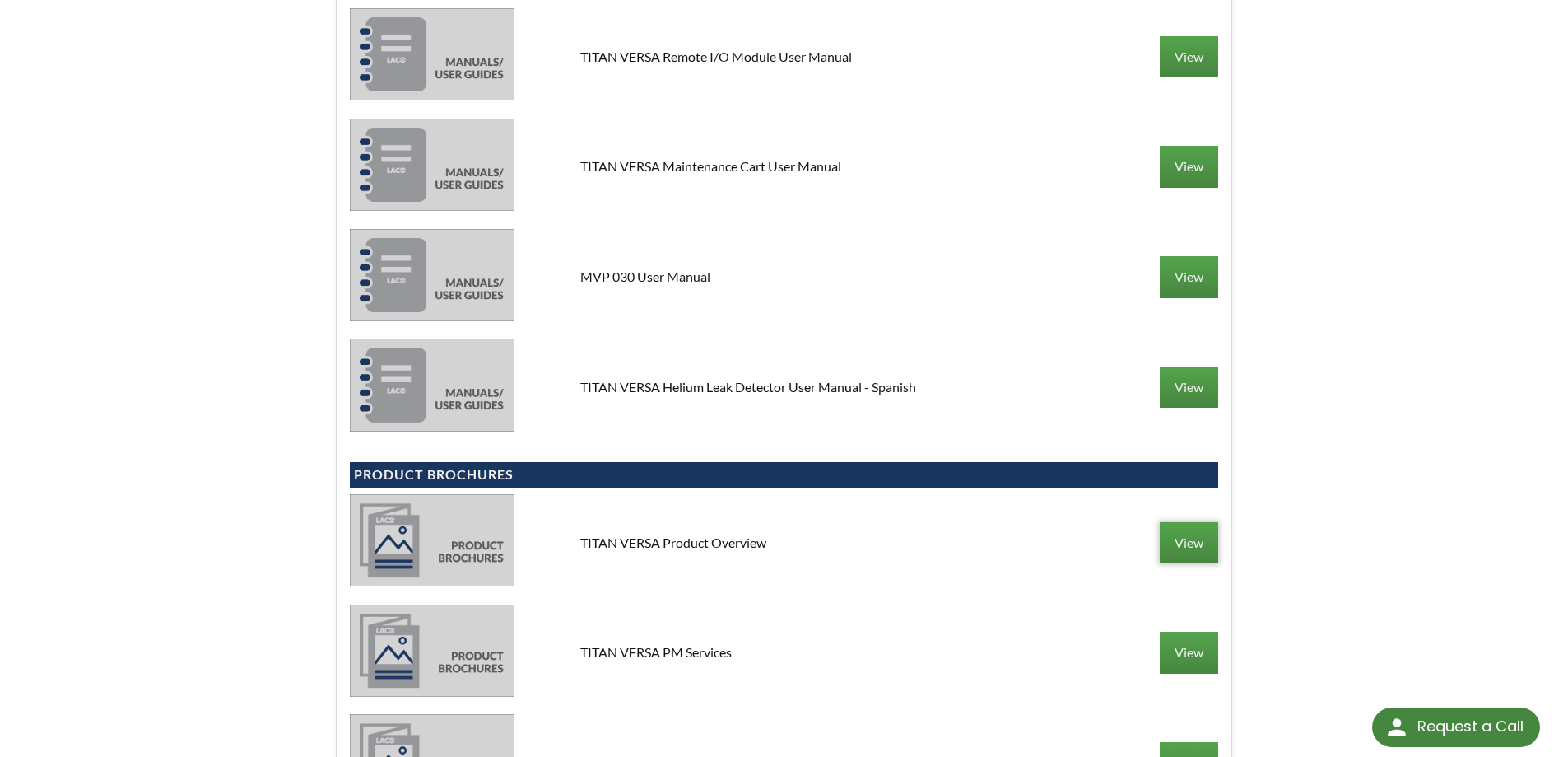
click at [1212, 527] on link "View" at bounding box center [1189, 542] width 58 height 41
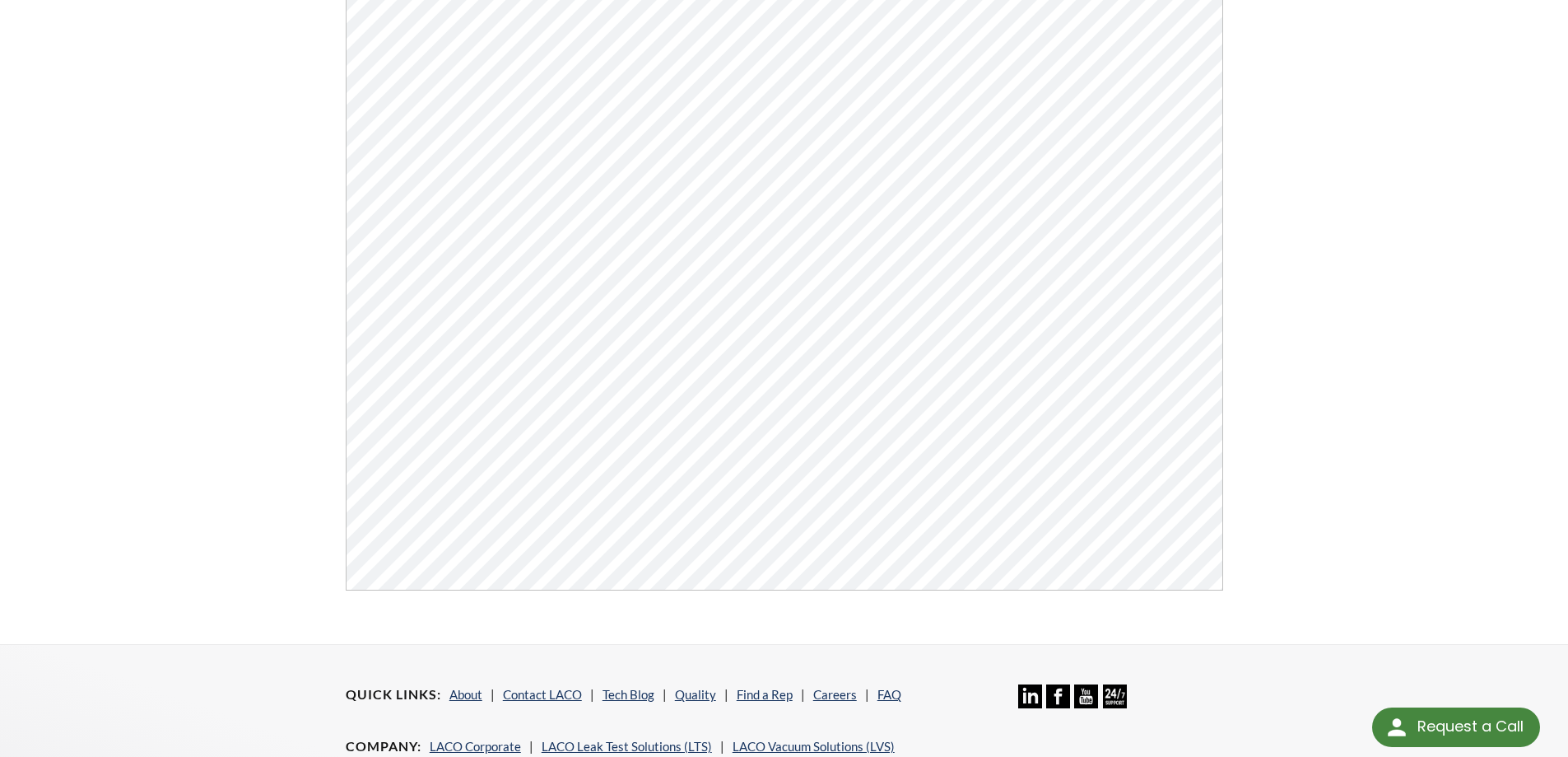
scroll to position [329, 0]
